Goal: Task Accomplishment & Management: Manage account settings

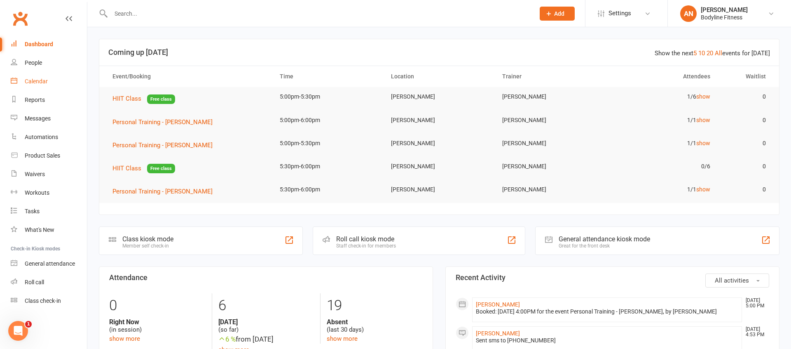
click at [40, 73] on link "Calendar" at bounding box center [49, 81] width 76 height 19
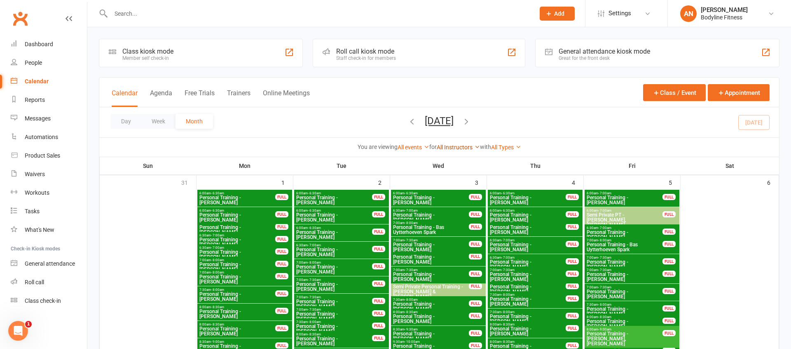
click at [474, 149] on link "All Instructors" at bounding box center [458, 147] width 43 height 7
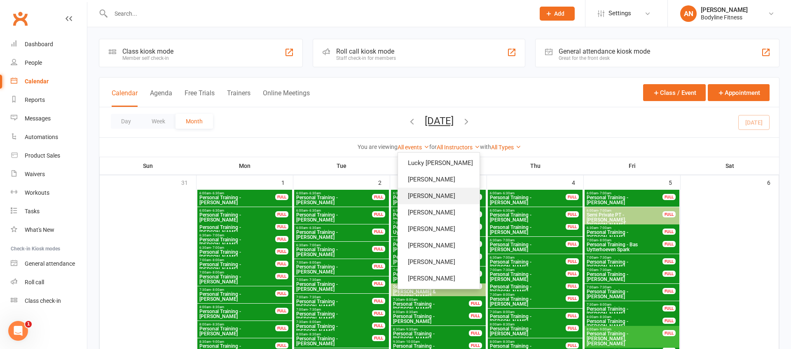
click at [427, 192] on link "[PERSON_NAME]" at bounding box center [439, 195] width 82 height 16
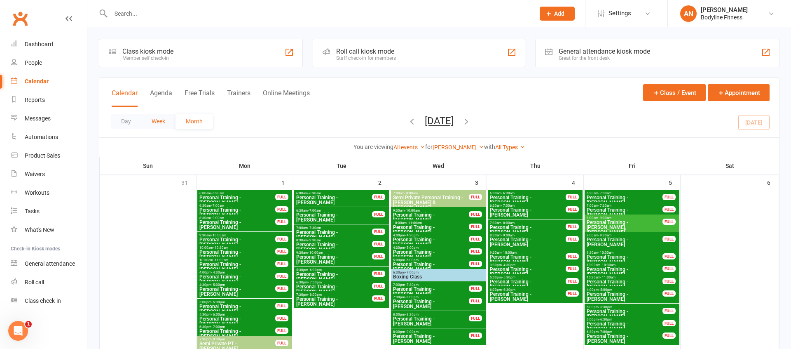
click at [171, 125] on button "Week" at bounding box center [158, 121] width 34 height 15
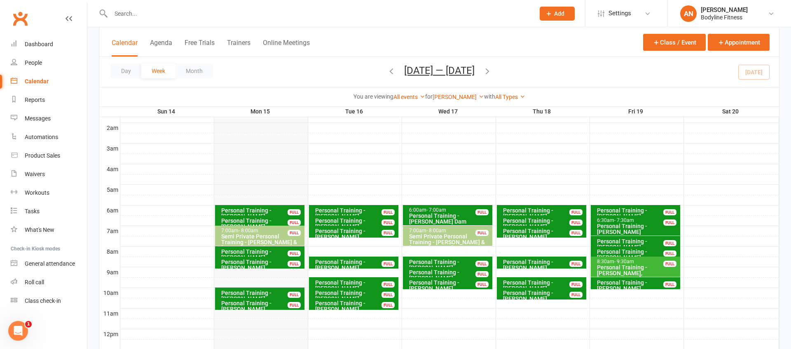
scroll to position [87, 0]
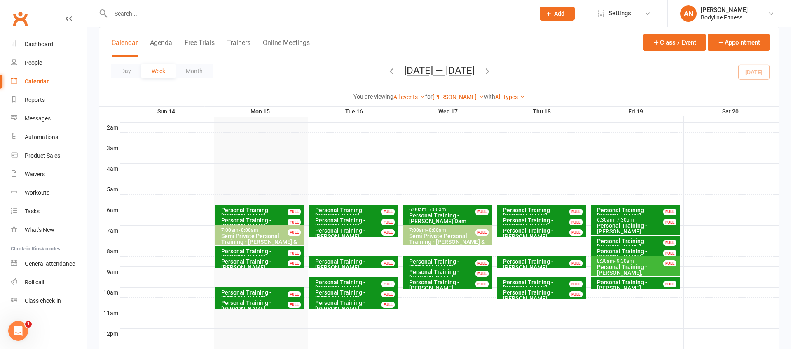
drag, startPoint x: 239, startPoint y: 46, endPoint x: 239, endPoint y: 50, distance: 4.1
click at [239, 46] on button "Trainers" at bounding box center [238, 48] width 23 height 18
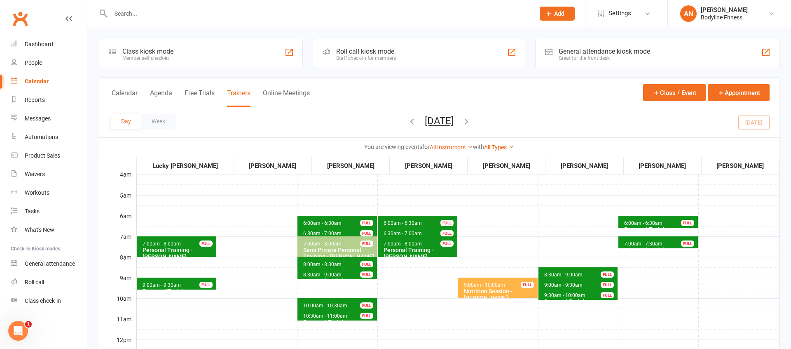
click at [425, 124] on button "[DATE]" at bounding box center [439, 121] width 29 height 12
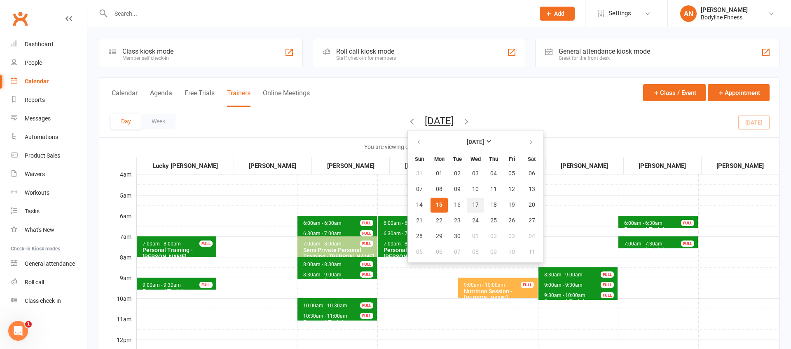
click at [467, 201] on button "17" at bounding box center [475, 204] width 17 height 15
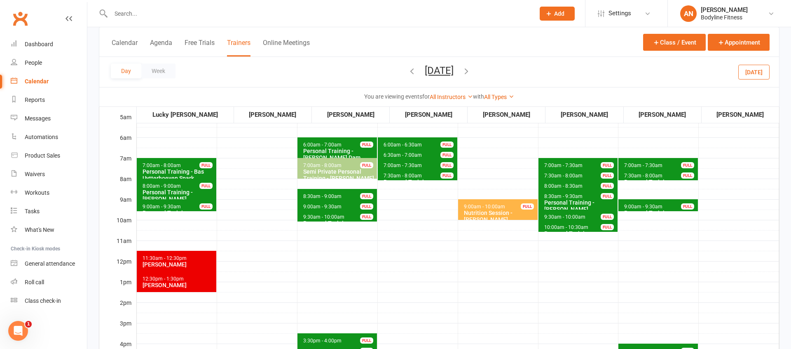
scroll to position [48, 0]
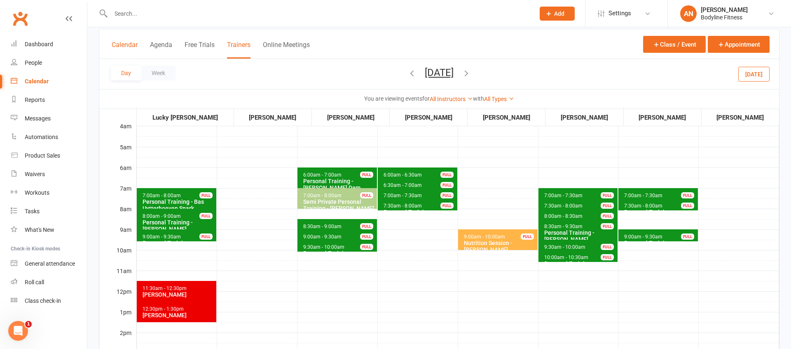
click at [126, 44] on button "Calendar" at bounding box center [125, 50] width 26 height 18
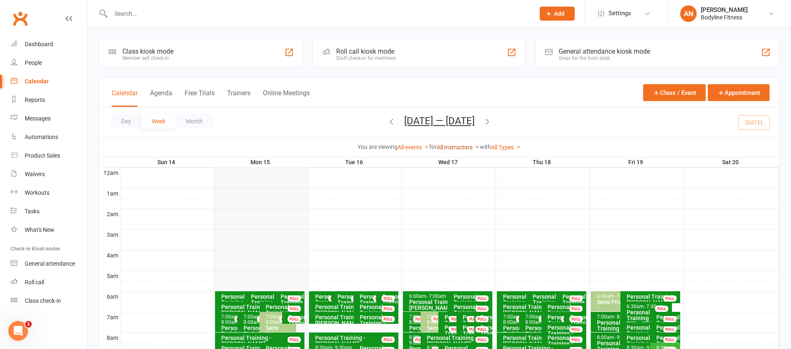
click at [446, 148] on link "All Instructors" at bounding box center [458, 147] width 43 height 7
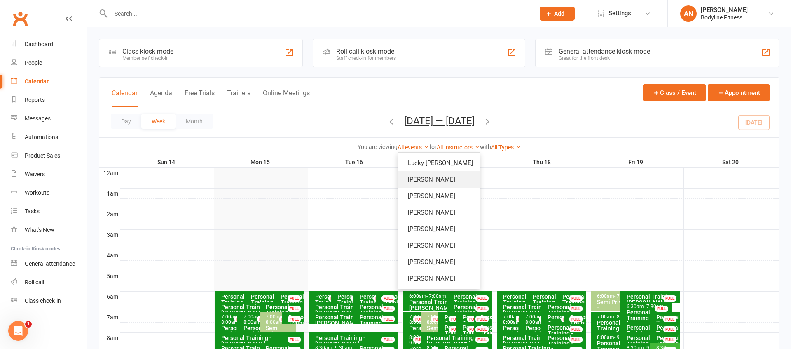
click at [445, 180] on link "[PERSON_NAME]" at bounding box center [439, 179] width 82 height 16
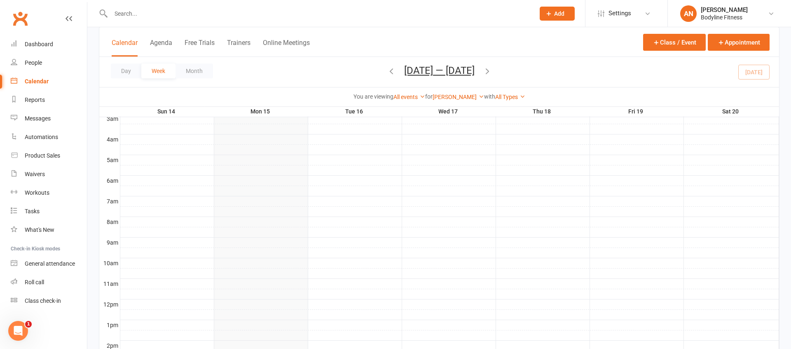
scroll to position [114, 0]
click at [442, 188] on div at bounding box center [449, 192] width 659 height 10
click at [148, 177] on div at bounding box center [449, 182] width 659 height 10
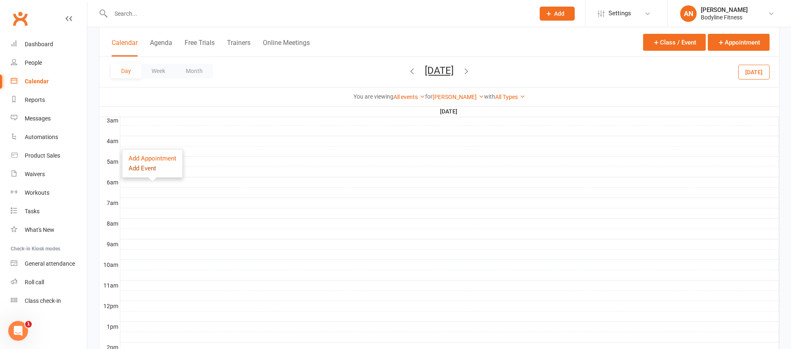
click at [147, 167] on button "Add Event" at bounding box center [143, 168] width 28 height 10
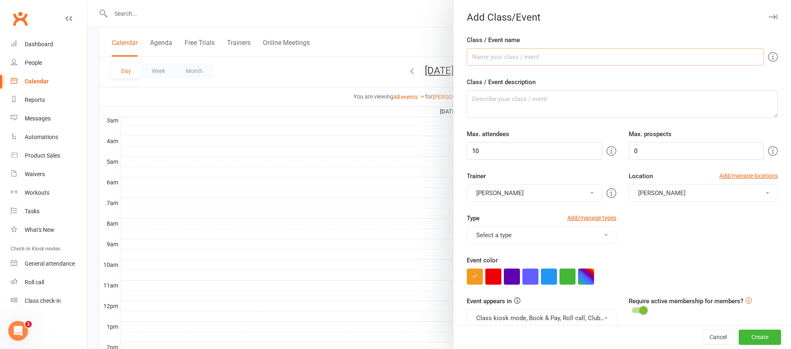
click at [510, 53] on input "Class / Event name" at bounding box center [615, 56] width 297 height 17
type input "Shadow"
click at [507, 153] on input "10" at bounding box center [534, 150] width 135 height 17
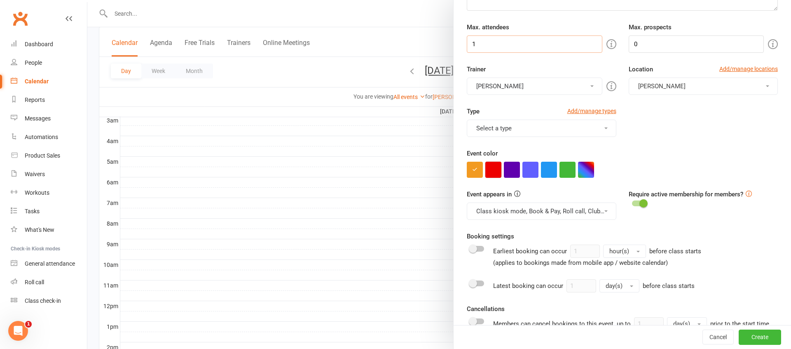
type input "1"
click at [496, 167] on button "button" at bounding box center [493, 170] width 16 height 16
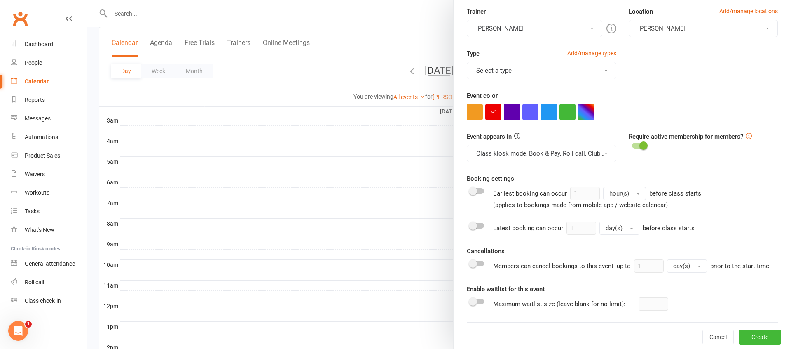
click at [524, 154] on button "Class kiosk mode, Book & Pay, Roll call, Clubworx website calendar and Mobile a…" at bounding box center [541, 153] width 149 height 17
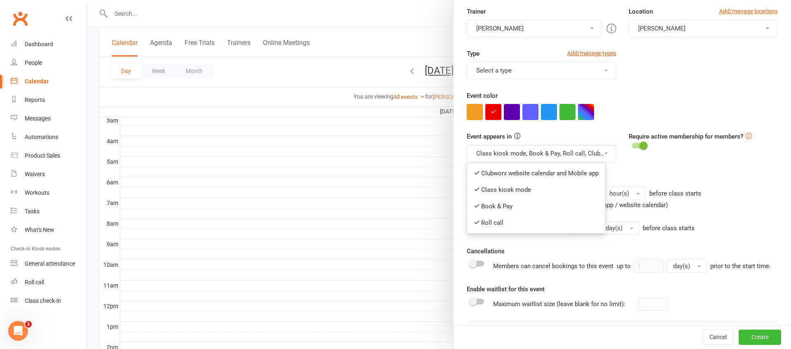
drag, startPoint x: 524, startPoint y: 179, endPoint x: 522, endPoint y: 162, distance: 16.7
click at [525, 178] on link "Clubworx website calendar and Mobile app" at bounding box center [536, 173] width 138 height 16
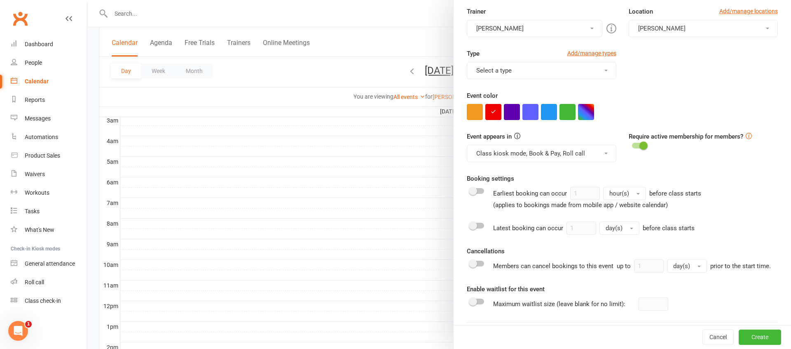
click at [519, 157] on button "Class kiosk mode, Book & Pay, Roll call" at bounding box center [541, 153] width 149 height 17
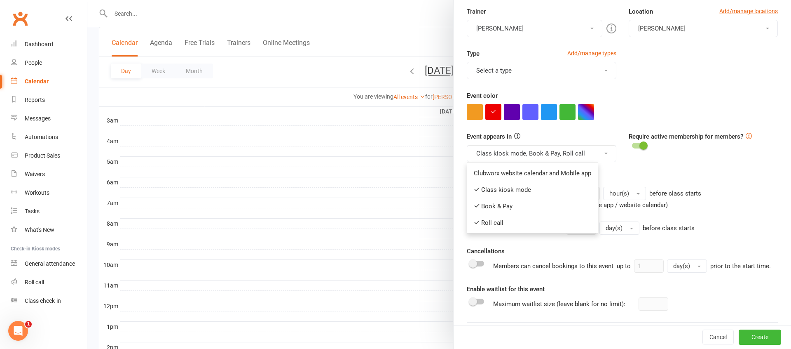
drag, startPoint x: 517, startPoint y: 197, endPoint x: 517, endPoint y: 191, distance: 6.6
click at [517, 196] on ul "Clubworx website calendar and Mobile app Class kiosk mode Book & Pay Roll call" at bounding box center [532, 197] width 131 height 71
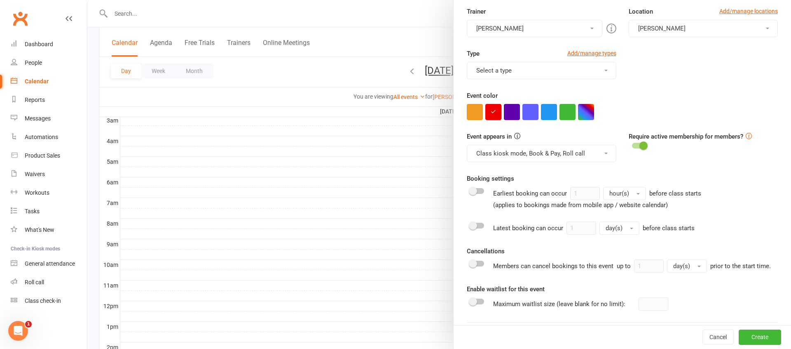
click at [507, 154] on button "Class kiosk mode, Book & Pay, Roll call" at bounding box center [541, 153] width 149 height 17
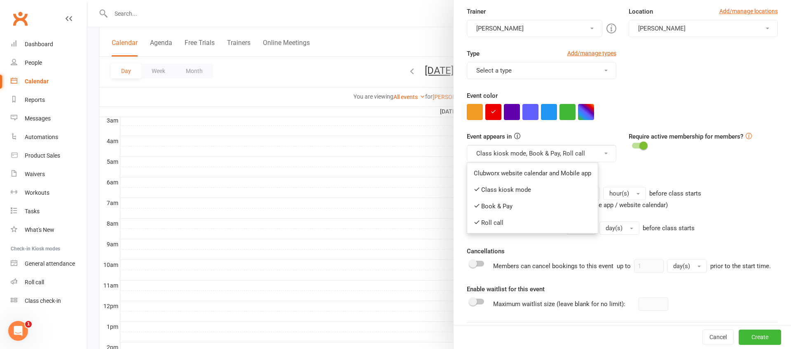
drag, startPoint x: 507, startPoint y: 188, endPoint x: 503, endPoint y: 161, distance: 27.0
click at [507, 187] on link "Class kiosk mode" at bounding box center [532, 189] width 131 height 16
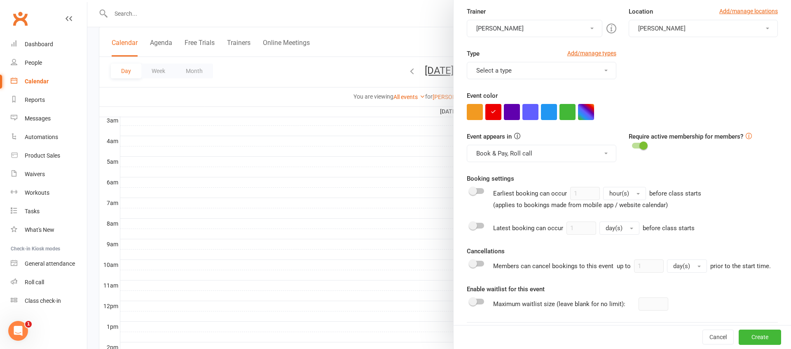
drag, startPoint x: 499, startPoint y: 150, endPoint x: 503, endPoint y: 164, distance: 14.5
click at [499, 151] on button "Book & Pay, Roll call" at bounding box center [541, 153] width 149 height 17
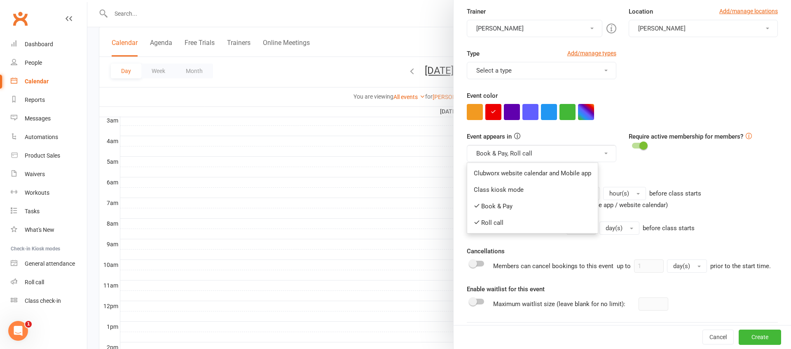
drag, startPoint x: 500, startPoint y: 205, endPoint x: 499, endPoint y: 173, distance: 31.7
click at [500, 204] on link "Book & Pay" at bounding box center [532, 206] width 131 height 16
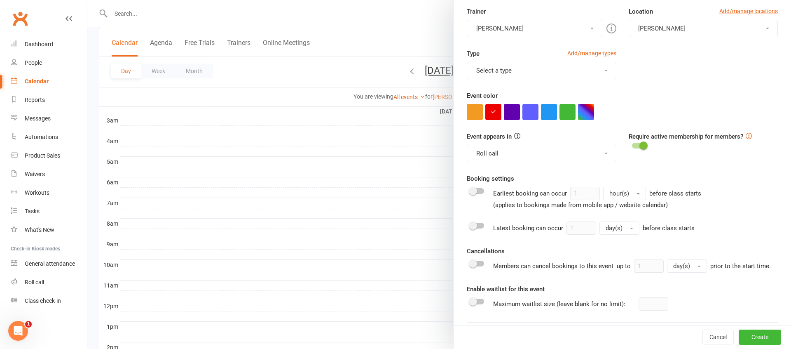
click at [496, 157] on button "Roll call" at bounding box center [541, 153] width 149 height 17
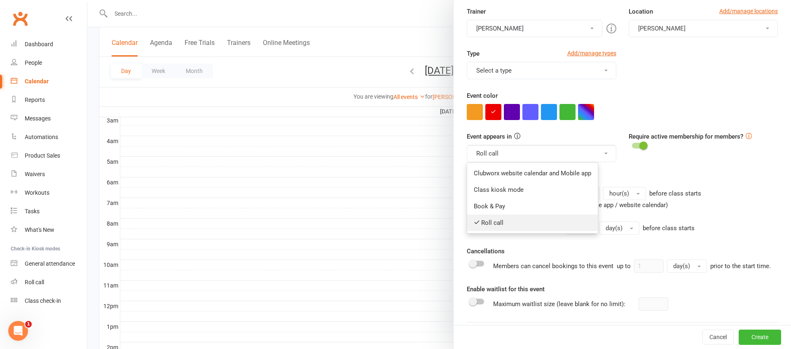
click at [493, 215] on link "Roll call" at bounding box center [532, 222] width 131 height 16
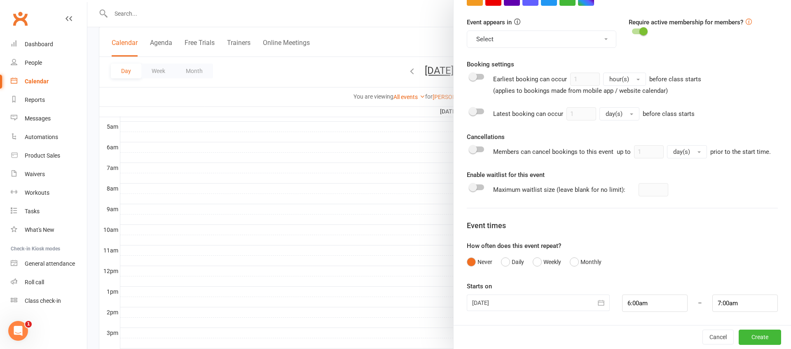
scroll to position [152, 0]
click at [765, 333] on button "Create" at bounding box center [760, 336] width 42 height 15
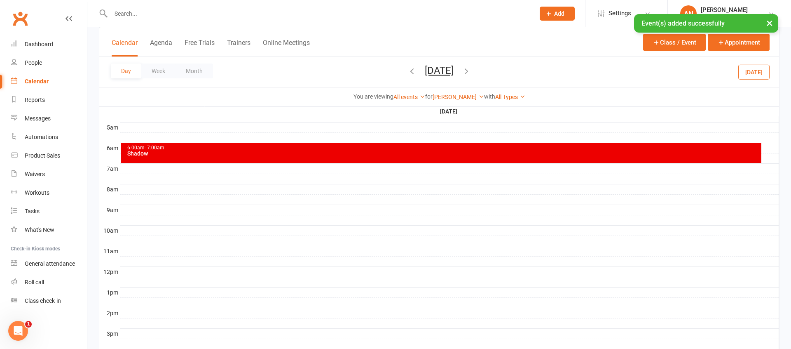
scroll to position [59, 0]
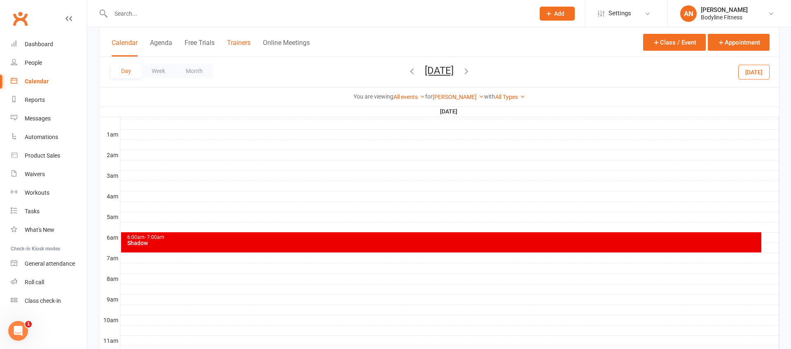
click at [238, 42] on button "Trainers" at bounding box center [238, 48] width 23 height 18
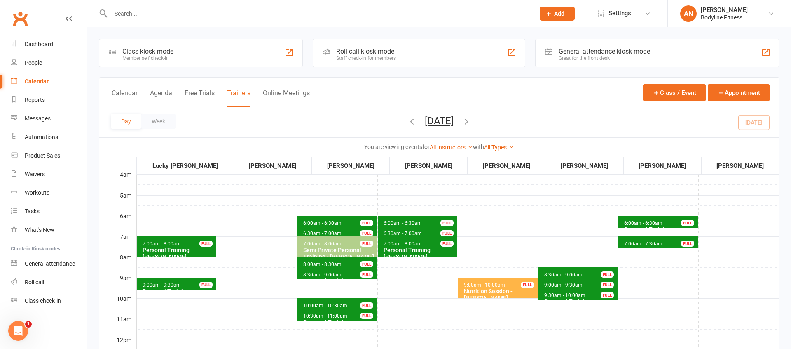
click at [454, 122] on button "[DATE]" at bounding box center [439, 121] width 29 height 12
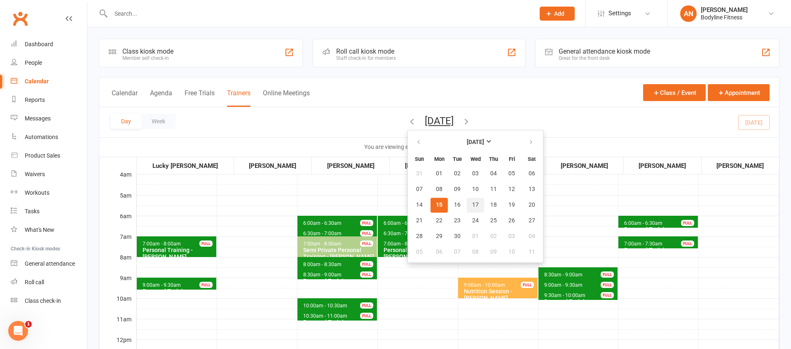
click at [467, 204] on button "17" at bounding box center [475, 204] width 17 height 15
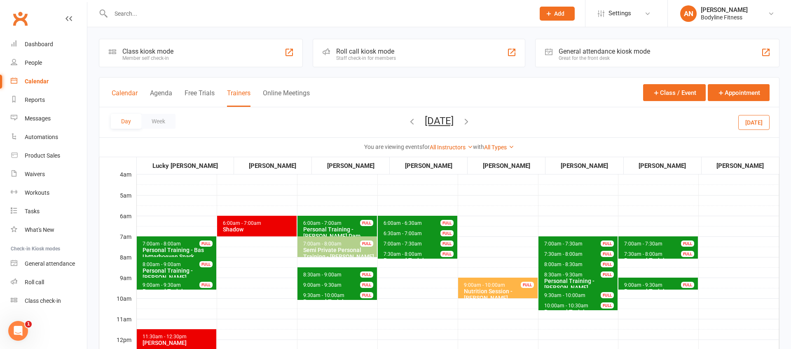
click at [124, 92] on button "Calendar" at bounding box center [125, 98] width 26 height 18
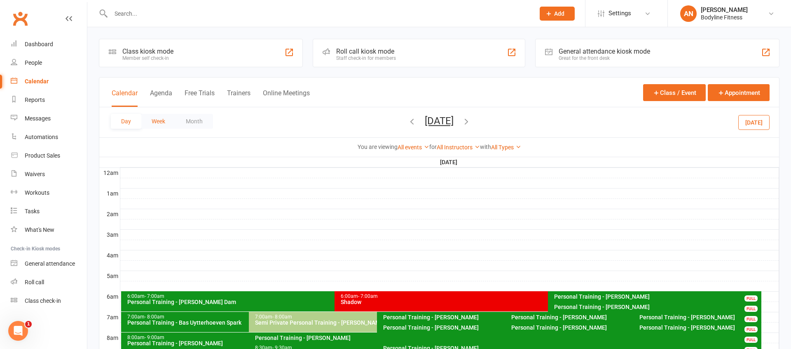
click at [148, 118] on button "Week" at bounding box center [158, 121] width 34 height 15
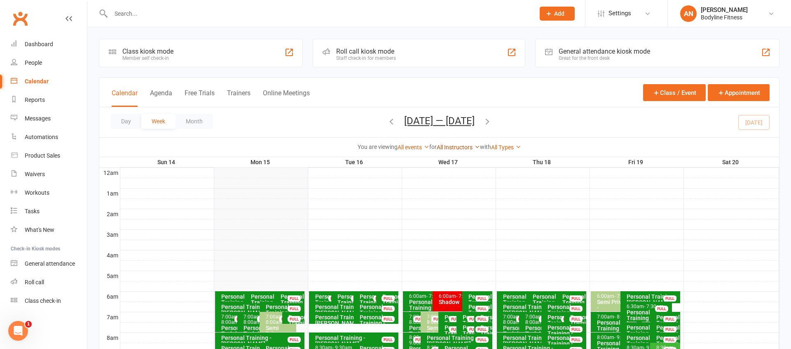
click at [457, 147] on link "All Instructors" at bounding box center [458, 147] width 43 height 7
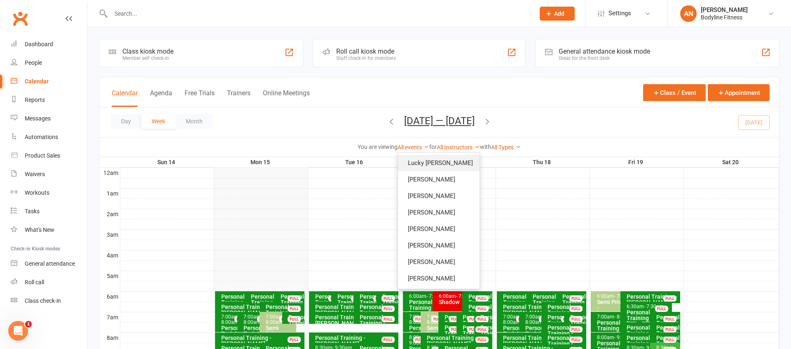
click at [443, 166] on link "Lucky [PERSON_NAME]" at bounding box center [439, 163] width 82 height 16
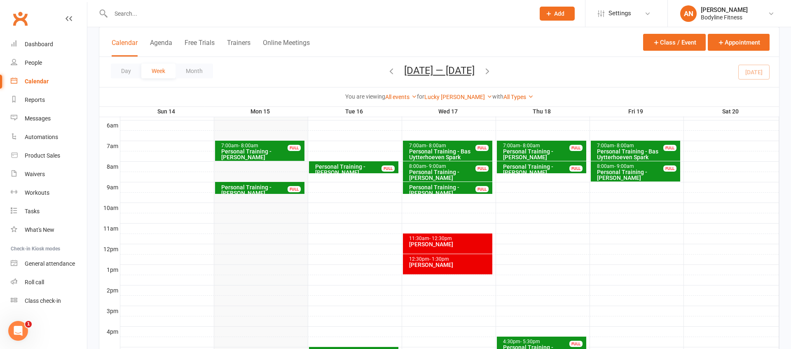
scroll to position [171, 0]
click at [450, 70] on button "[DATE] — [DATE]" at bounding box center [439, 71] width 70 height 12
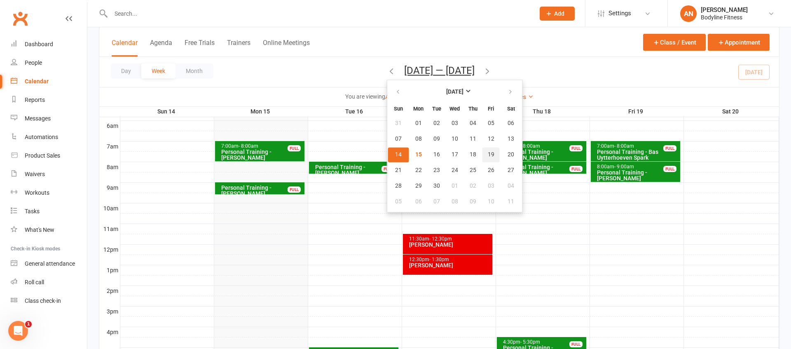
click at [488, 154] on span "19" at bounding box center [491, 154] width 7 height 7
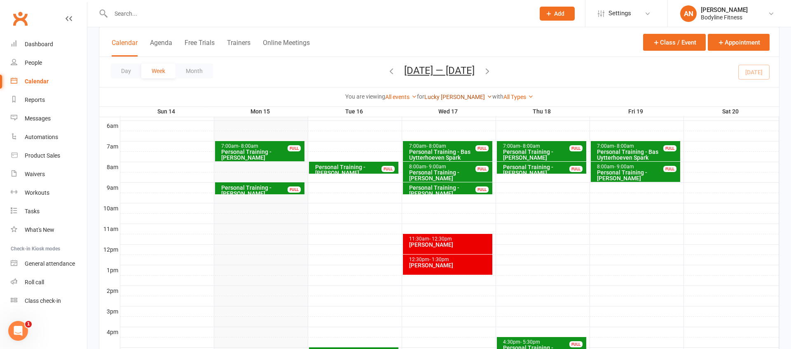
click at [456, 97] on link "Lucky [PERSON_NAME]" at bounding box center [458, 97] width 68 height 7
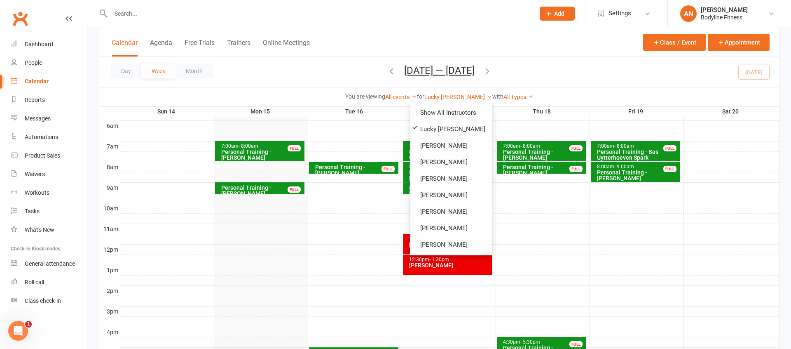
click at [274, 68] on div "Day Week Month [DATE] — [DATE] [DATE] Sun Mon Tue Wed Thu Fri Sat 31 01 02 03 0…" at bounding box center [439, 72] width 680 height 30
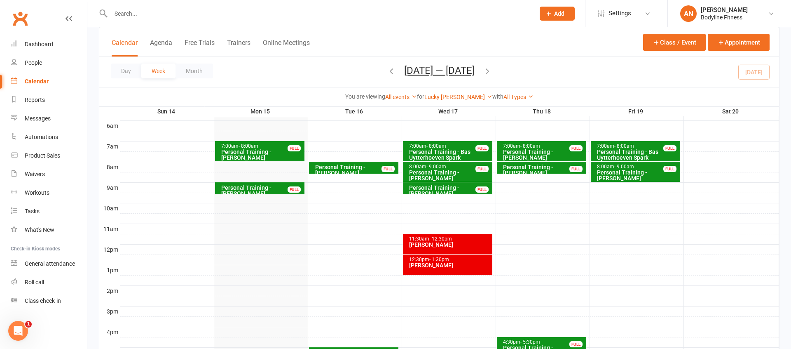
drag, startPoint x: 233, startPoint y: 40, endPoint x: 347, endPoint y: 89, distance: 123.8
click at [233, 40] on button "Trainers" at bounding box center [238, 48] width 23 height 18
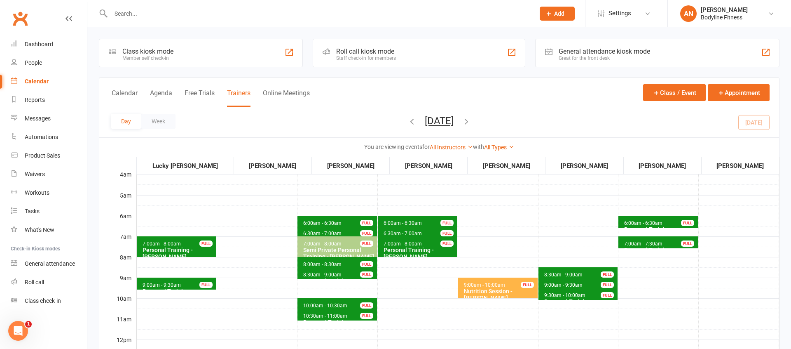
click at [454, 122] on button "[DATE]" at bounding box center [439, 121] width 29 height 12
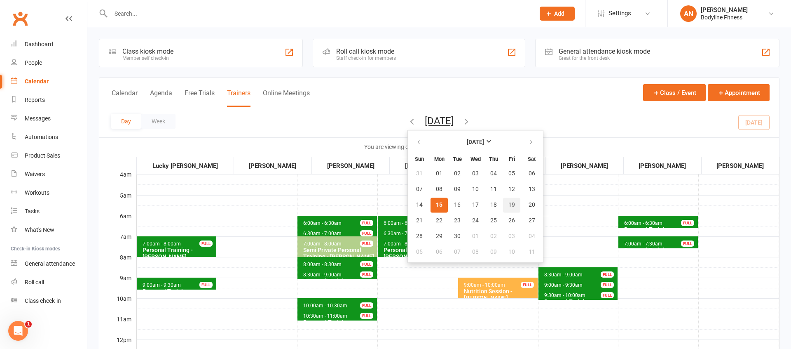
click at [503, 204] on button "19" at bounding box center [511, 204] width 17 height 15
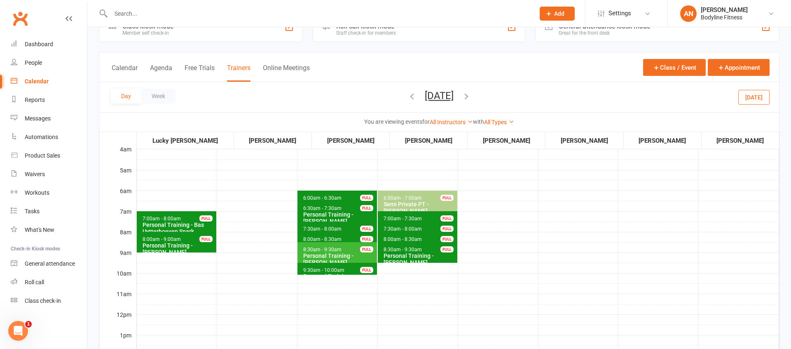
scroll to position [20, 0]
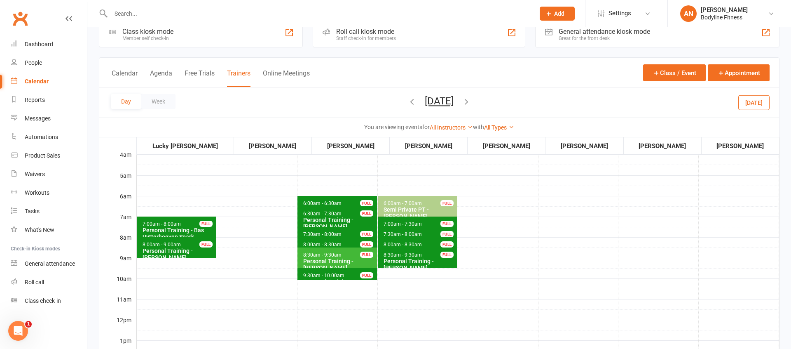
click at [443, 101] on button "[DATE]" at bounding box center [439, 101] width 29 height 12
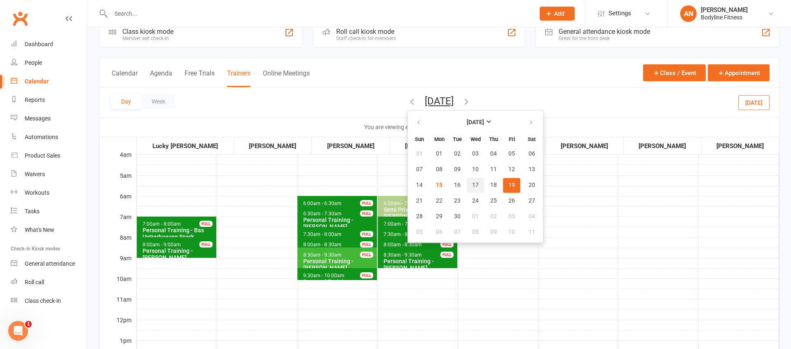
click at [472, 185] on span "17" at bounding box center [475, 185] width 7 height 7
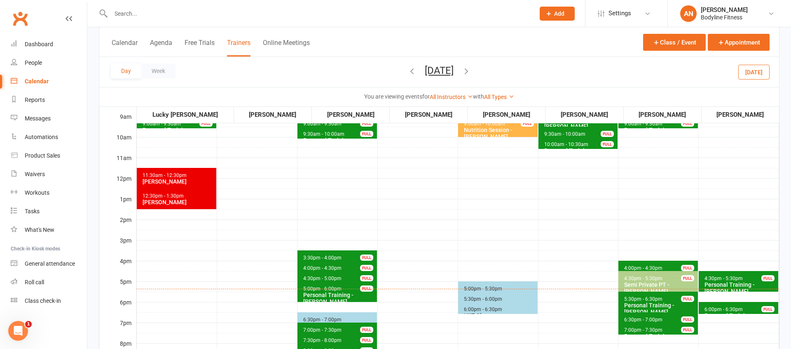
scroll to position [76, 0]
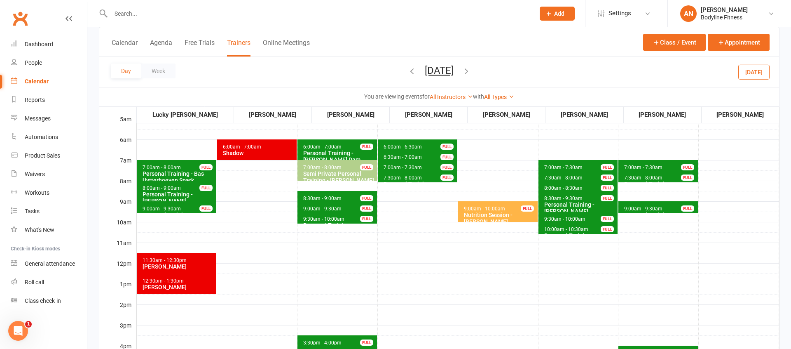
click at [407, 71] on icon "button" at bounding box center [411, 70] width 9 height 9
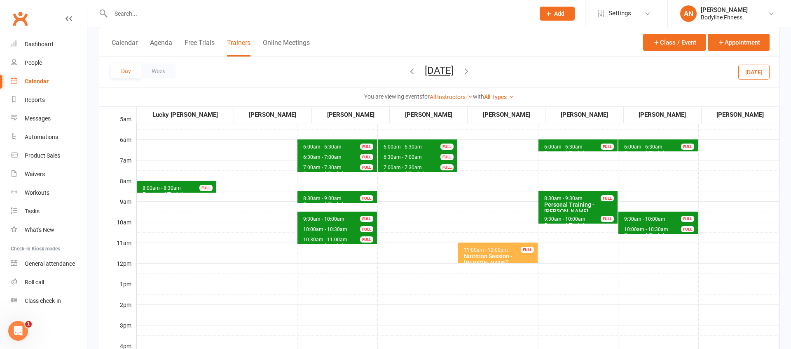
click at [407, 70] on icon "button" at bounding box center [411, 70] width 9 height 9
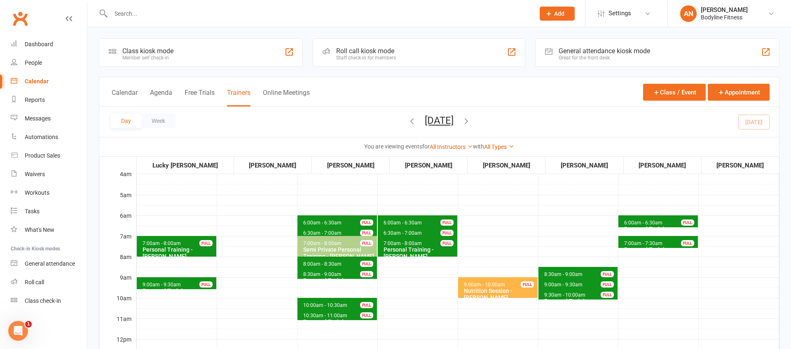
scroll to position [0, 0]
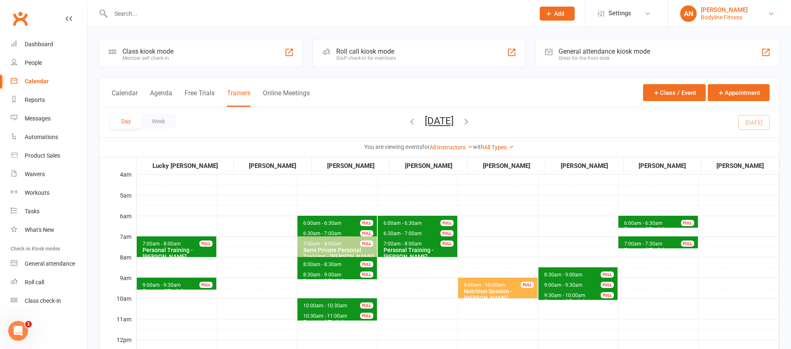
click at [723, 12] on div "[PERSON_NAME]" at bounding box center [724, 9] width 47 height 7
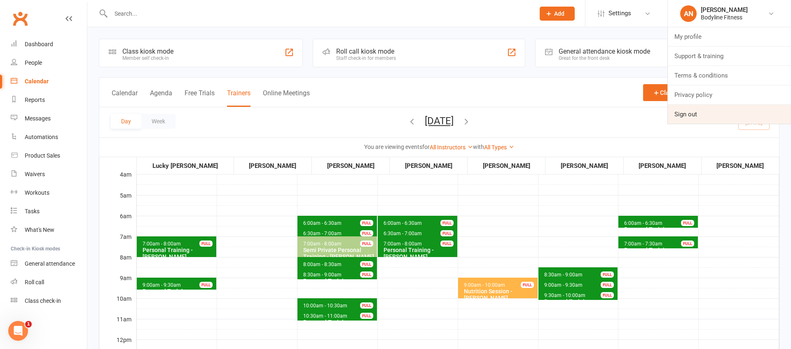
click at [691, 114] on link "Sign out" at bounding box center [729, 114] width 123 height 19
